Goal: Task Accomplishment & Management: Use online tool/utility

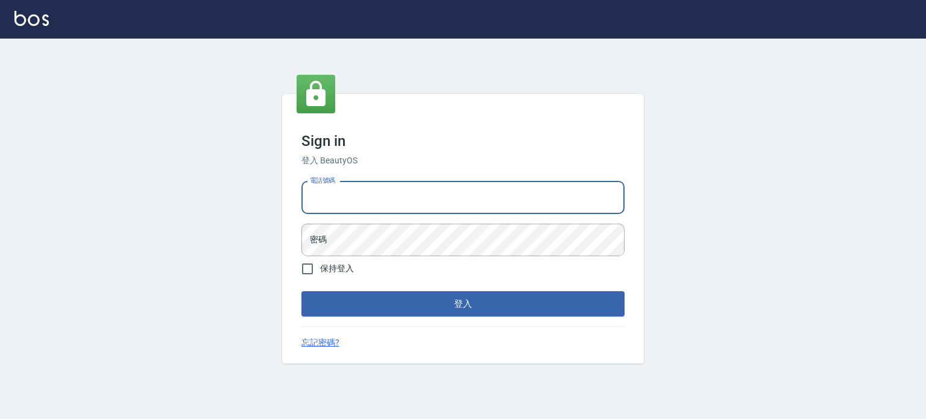
click at [357, 207] on input "電話號碼" at bounding box center [462, 197] width 323 height 33
type input "0953539532"
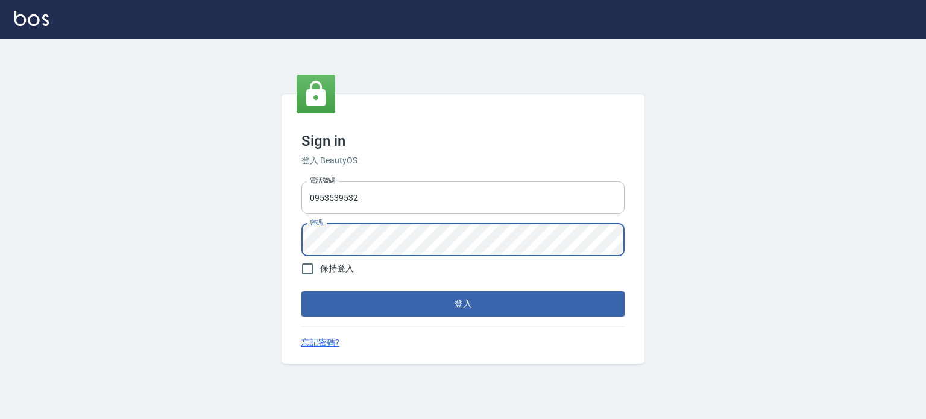
click at [301, 291] on button "登入" at bounding box center [462, 303] width 323 height 25
